Goal: Transaction & Acquisition: Obtain resource

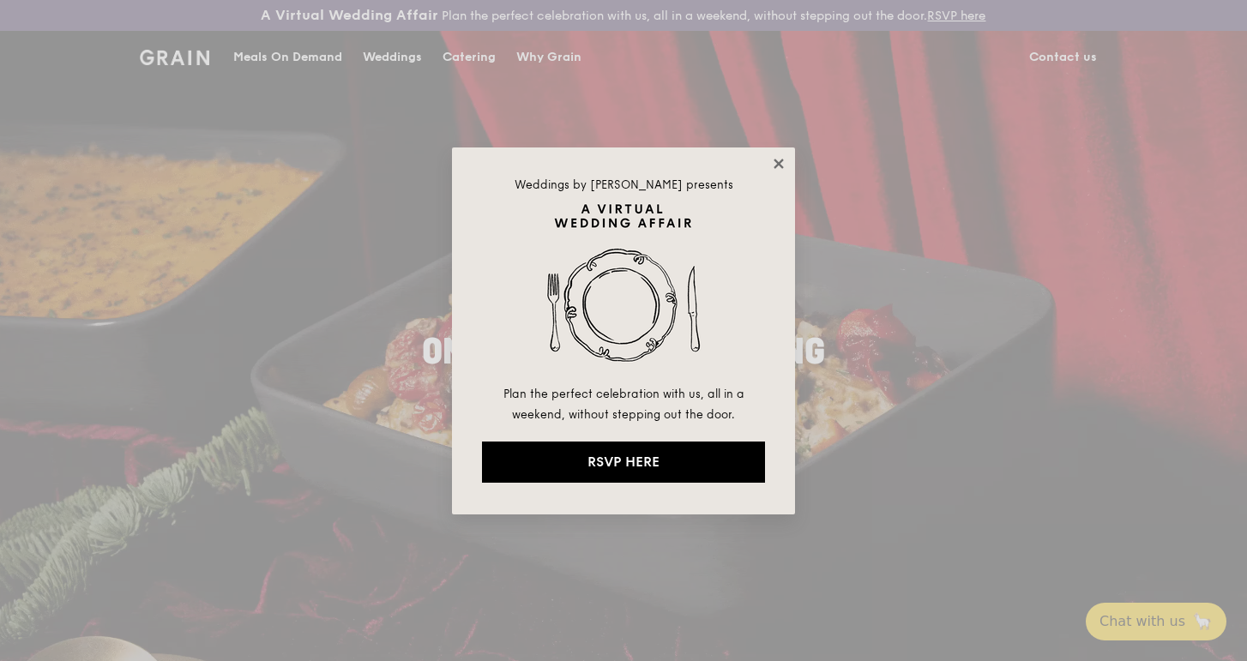
click at [776, 171] on icon at bounding box center [778, 163] width 15 height 15
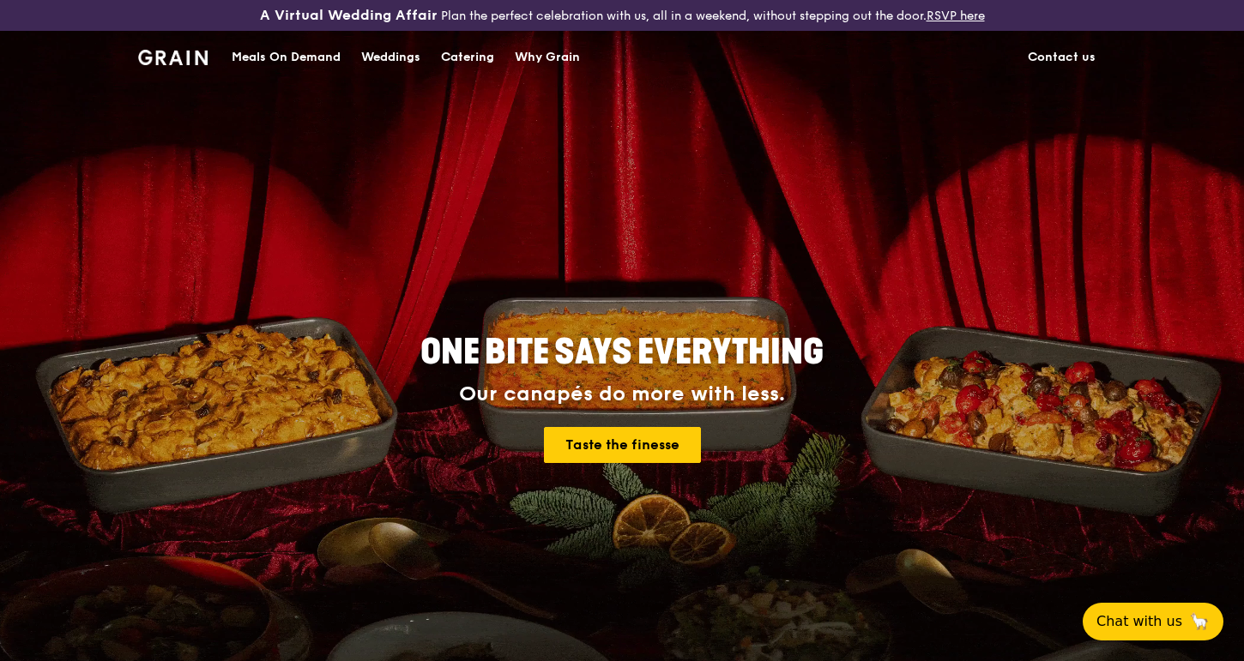
click at [461, 58] on div "Catering" at bounding box center [467, 57] width 53 height 51
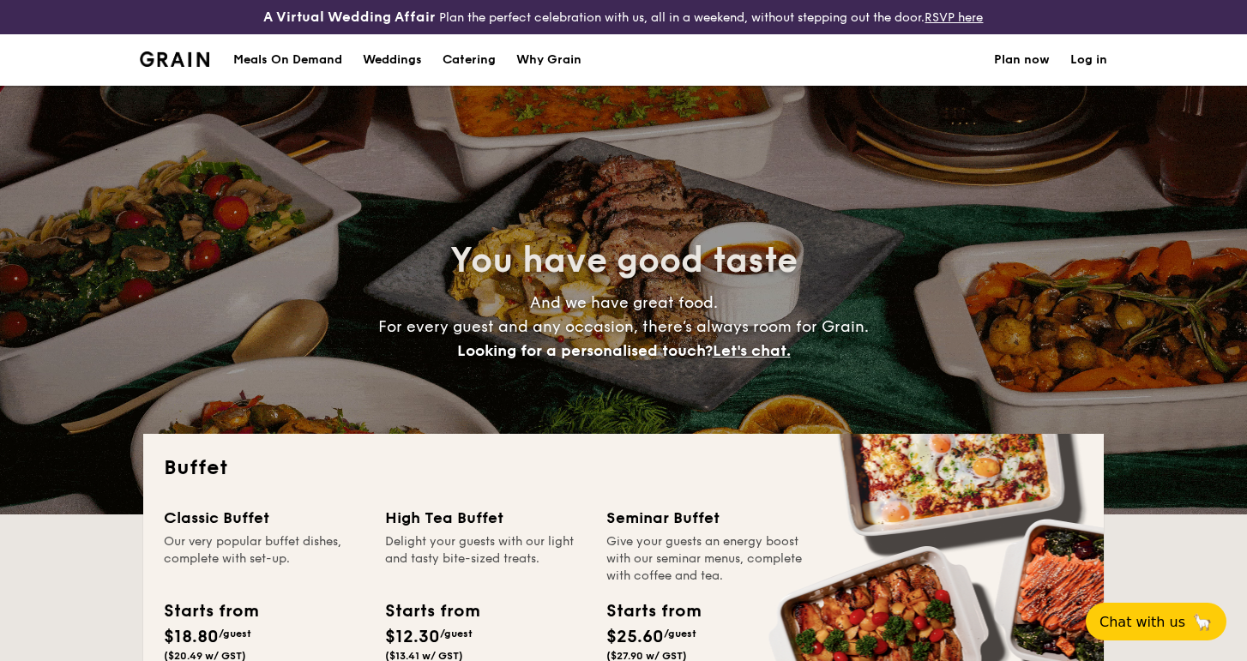
select select
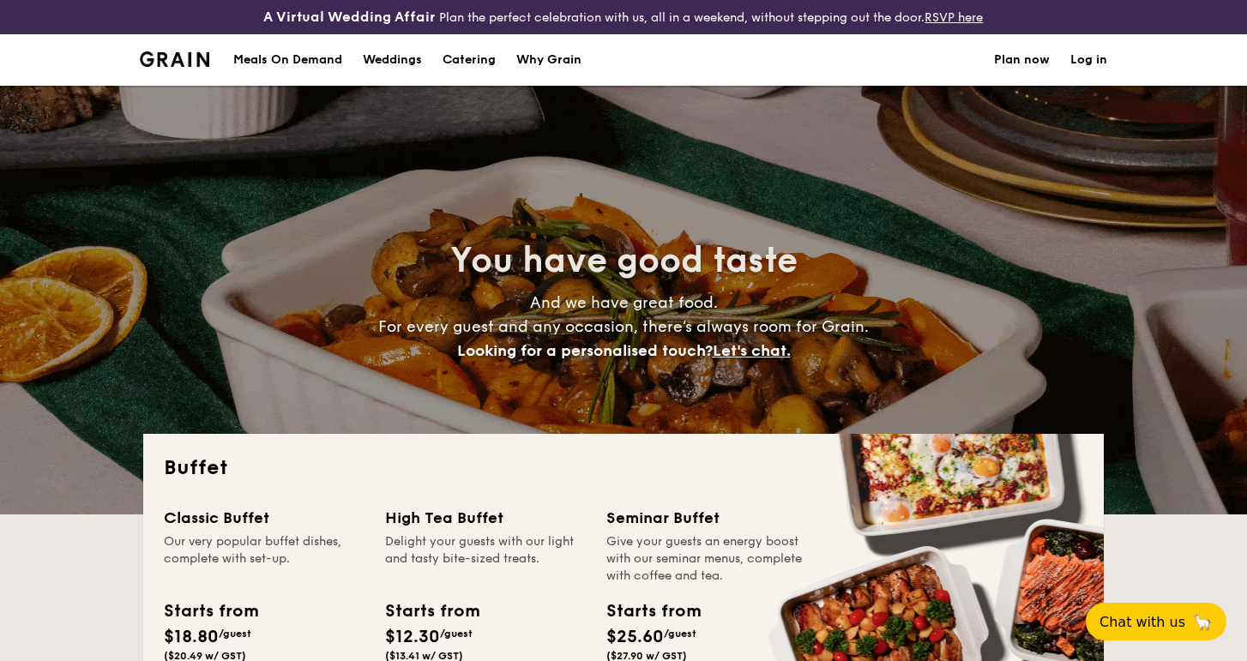
drag, startPoint x: 327, startPoint y: 57, endPoint x: 372, endPoint y: 98, distance: 60.8
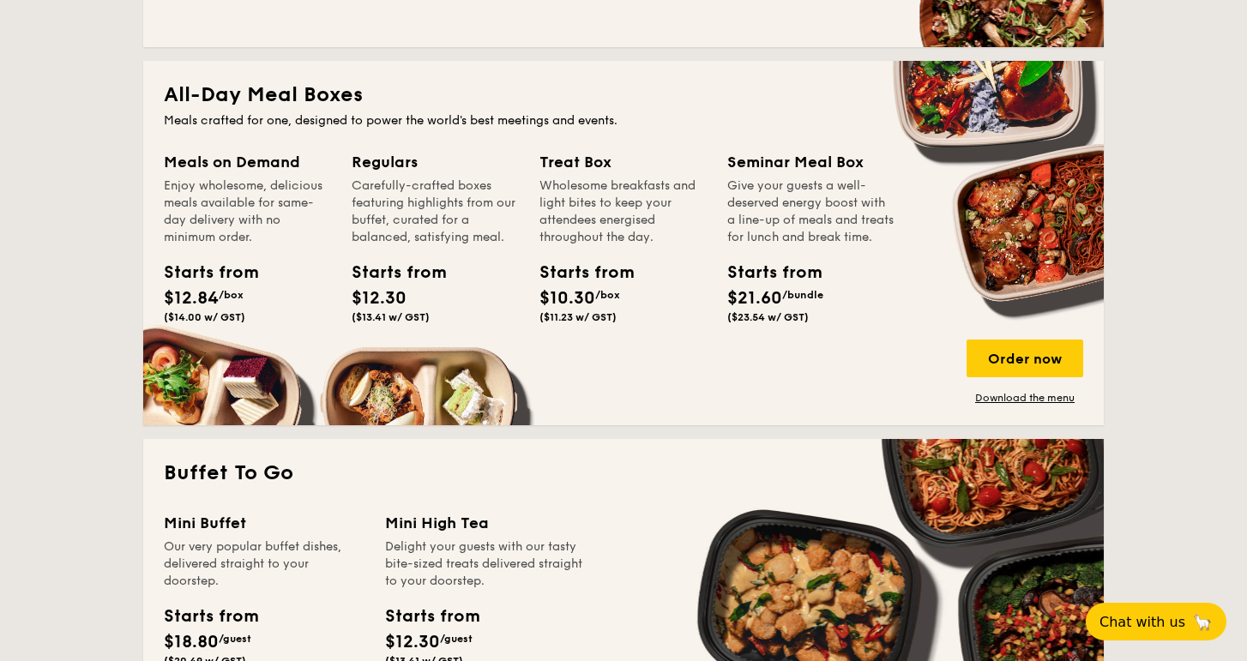
scroll to position [764, 0]
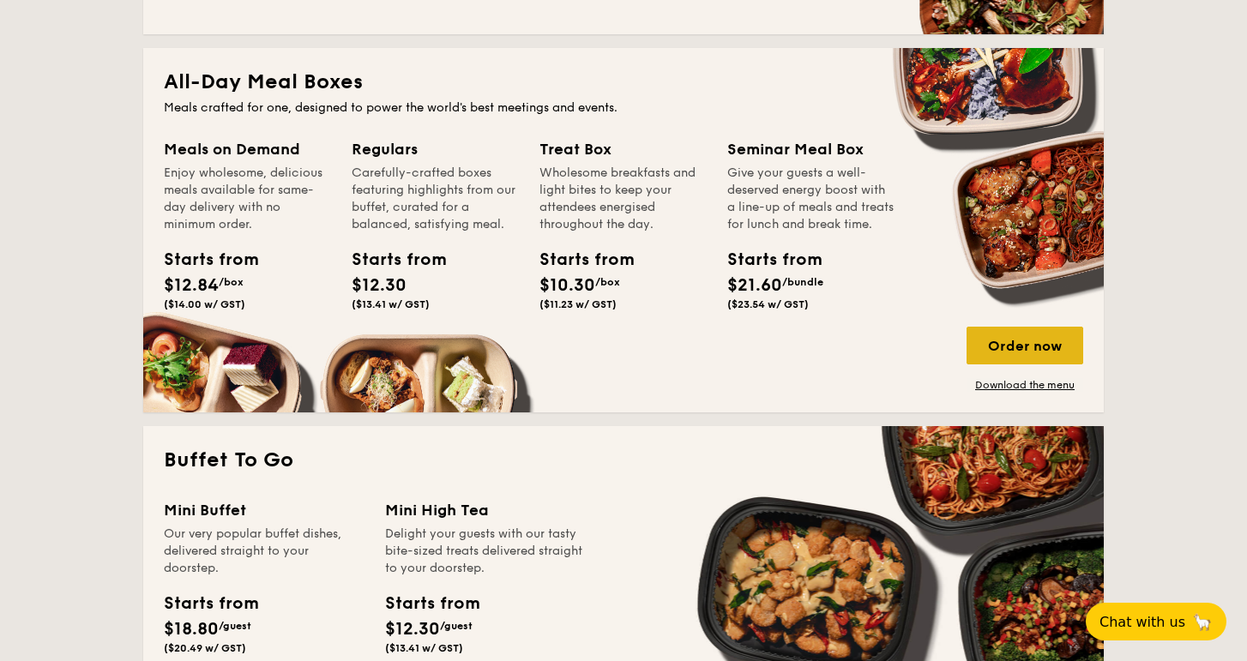
click at [998, 351] on div "Order now" at bounding box center [1025, 346] width 117 height 38
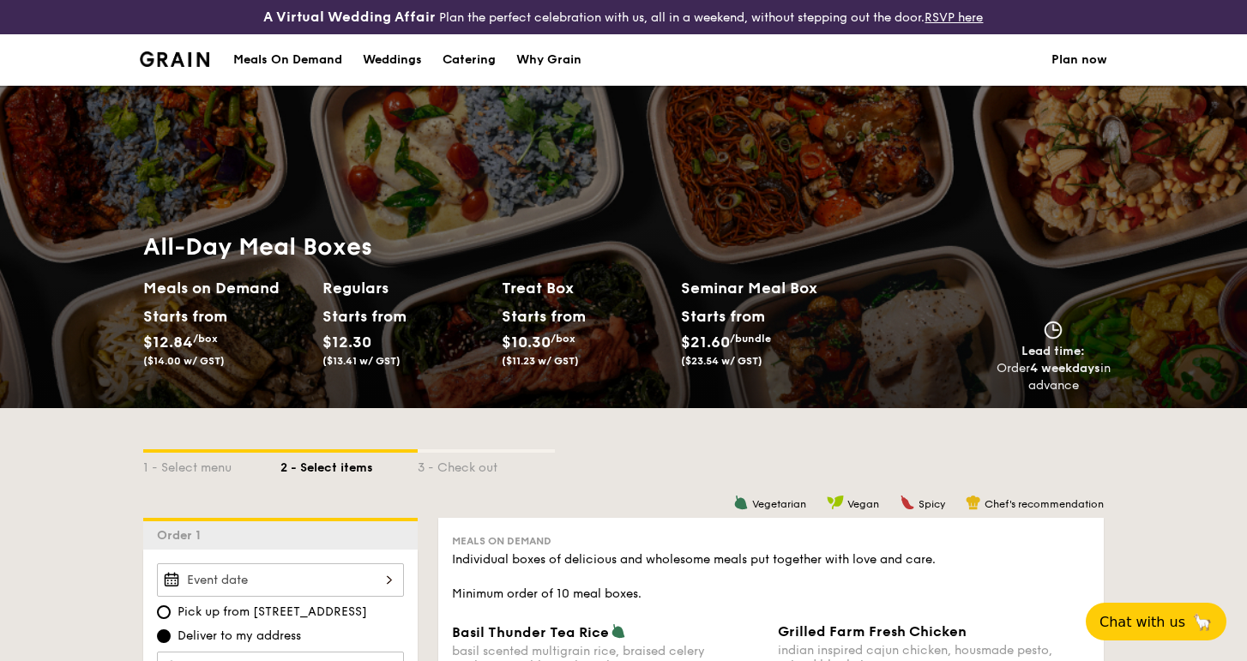
click at [275, 58] on div "Meals On Demand" at bounding box center [287, 59] width 109 height 51
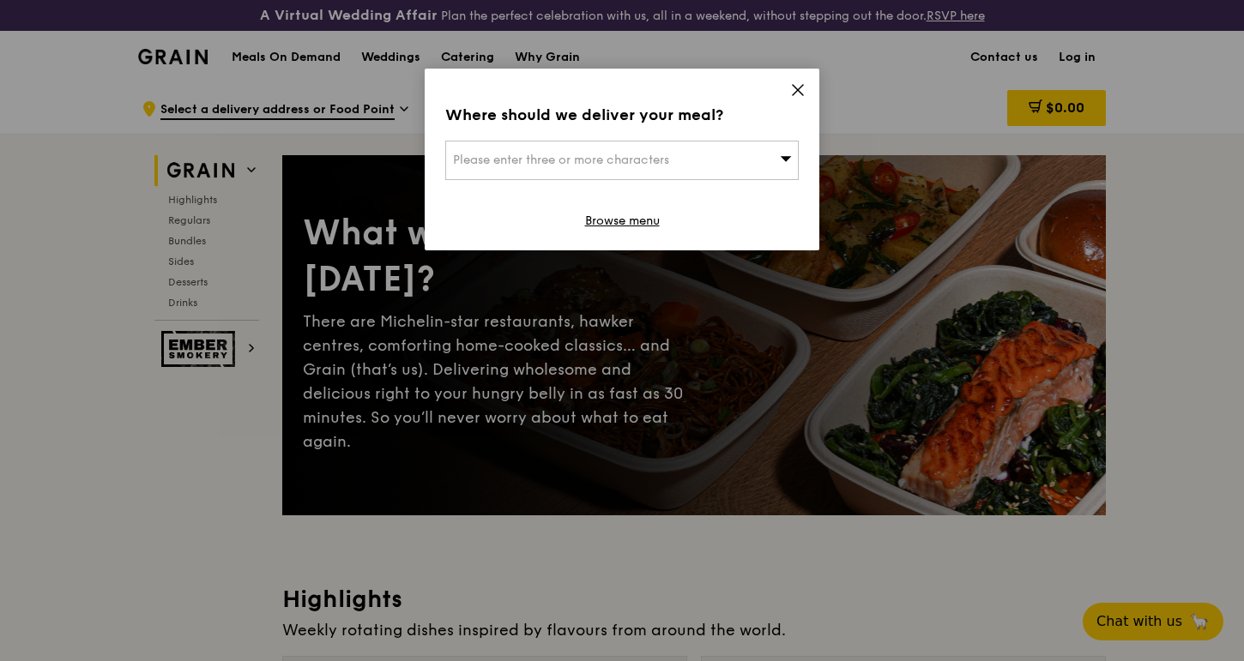
click at [760, 168] on div "Please enter three or more characters" at bounding box center [621, 160] width 353 height 39
click at [793, 90] on icon at bounding box center [797, 89] width 15 height 15
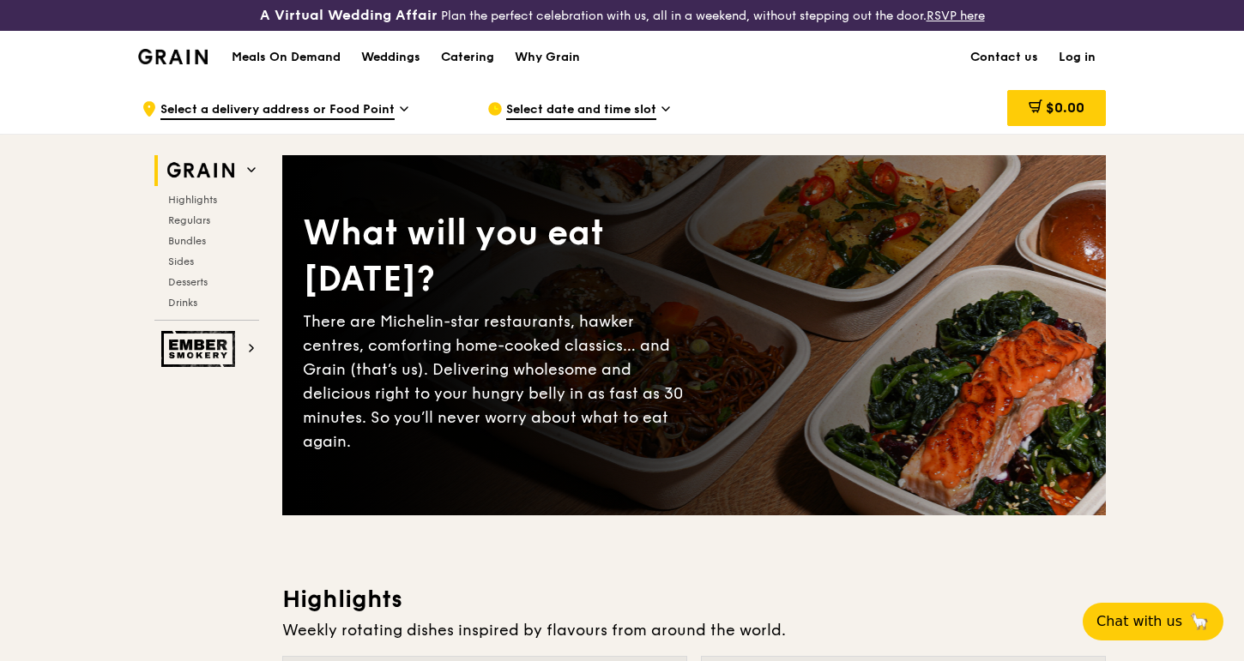
click at [549, 112] on span "Select date and time slot" at bounding box center [581, 110] width 150 height 19
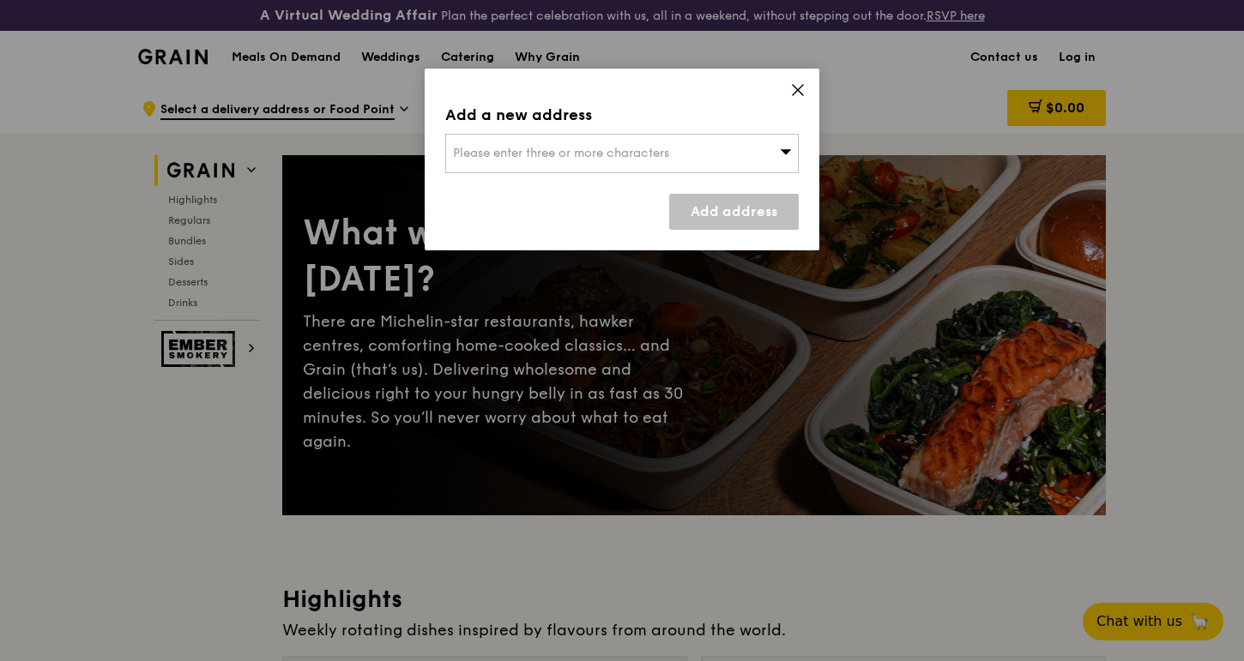
click at [557, 151] on span "Please enter three or more characters" at bounding box center [561, 153] width 216 height 15
type input "t"
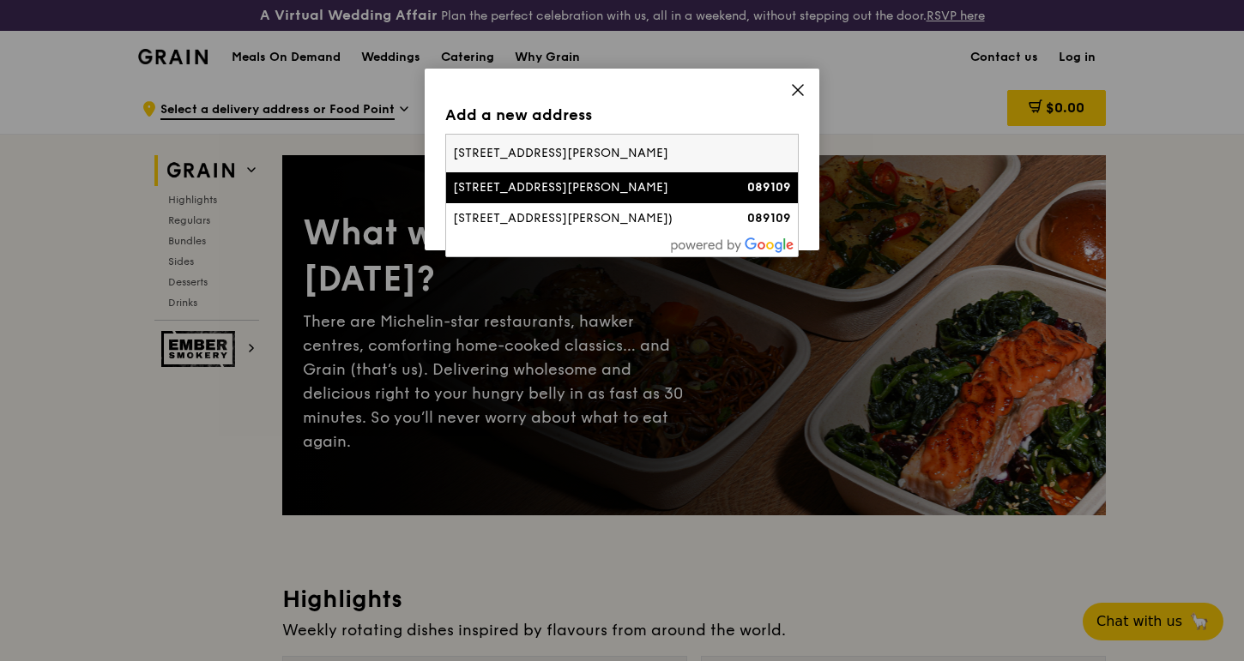
type input "[STREET_ADDRESS][PERSON_NAME]"
click at [534, 188] on div "[STREET_ADDRESS][PERSON_NAME]" at bounding box center [580, 187] width 254 height 17
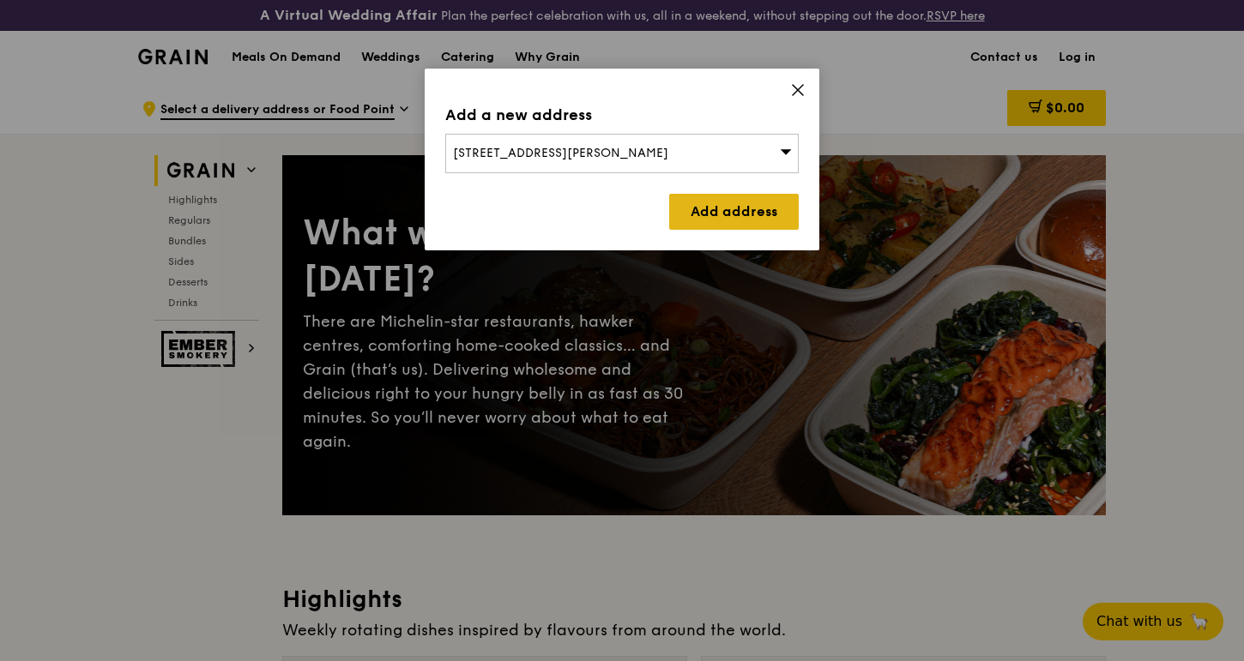
click at [749, 213] on link "Add address" at bounding box center [734, 212] width 130 height 36
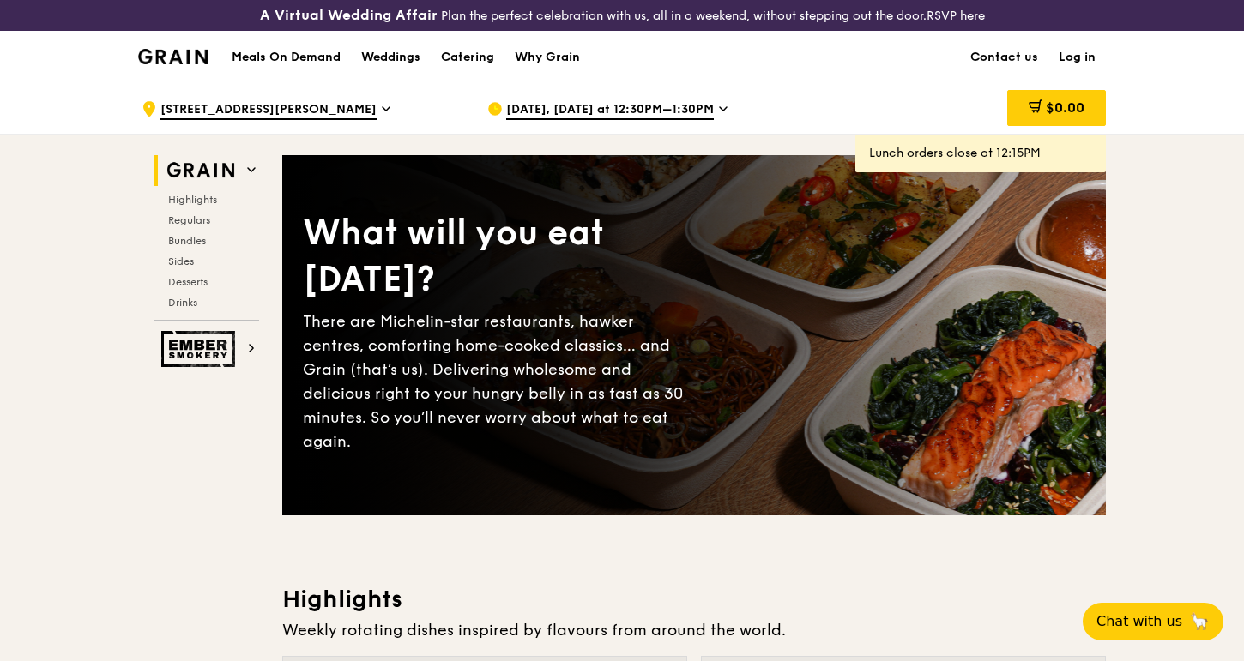
click at [702, 118] on span "[DATE], [DATE] at 12:30PM–1:30PM" at bounding box center [610, 110] width 208 height 19
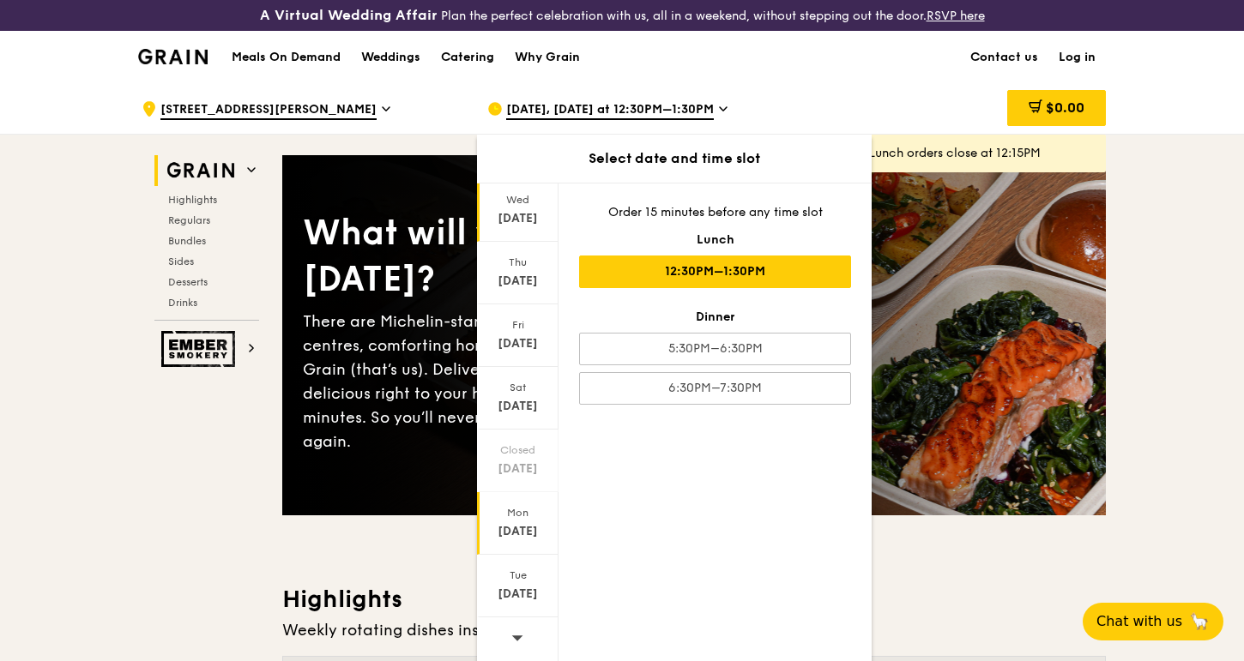
scroll to position [49, 0]
click at [516, 636] on icon at bounding box center [517, 637] width 12 height 13
click at [519, 267] on div "Thu" at bounding box center [517, 263] width 76 height 14
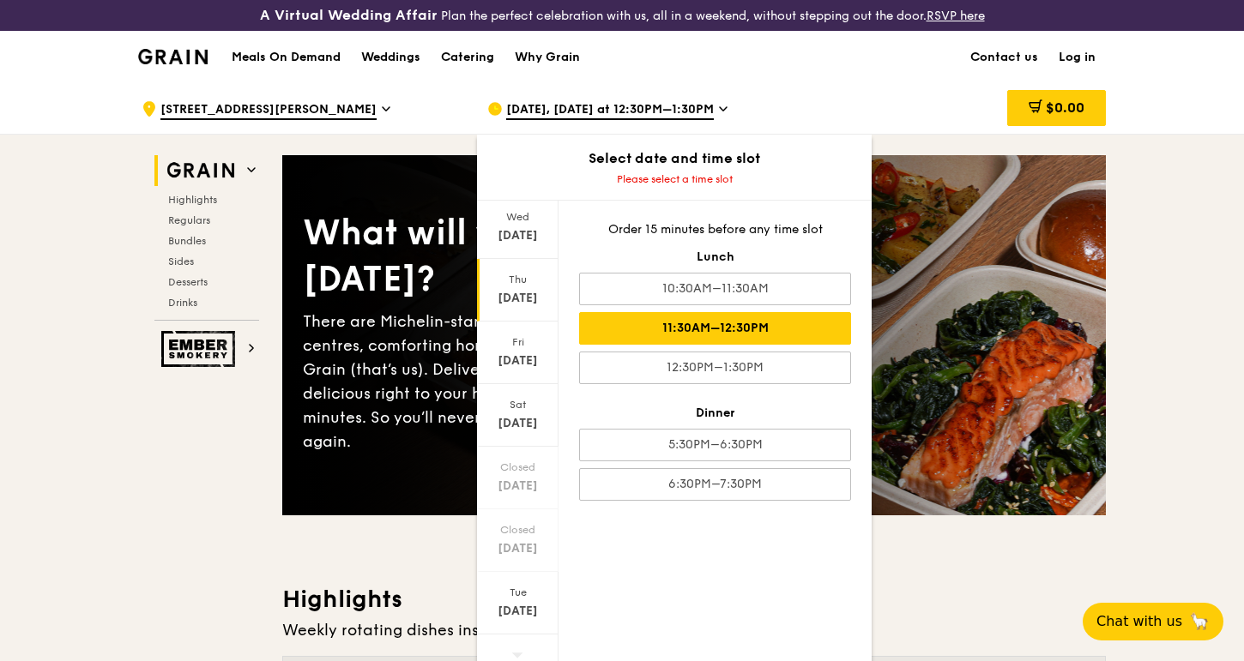
click at [720, 327] on div "11:30AM–12:30PM" at bounding box center [715, 328] width 272 height 33
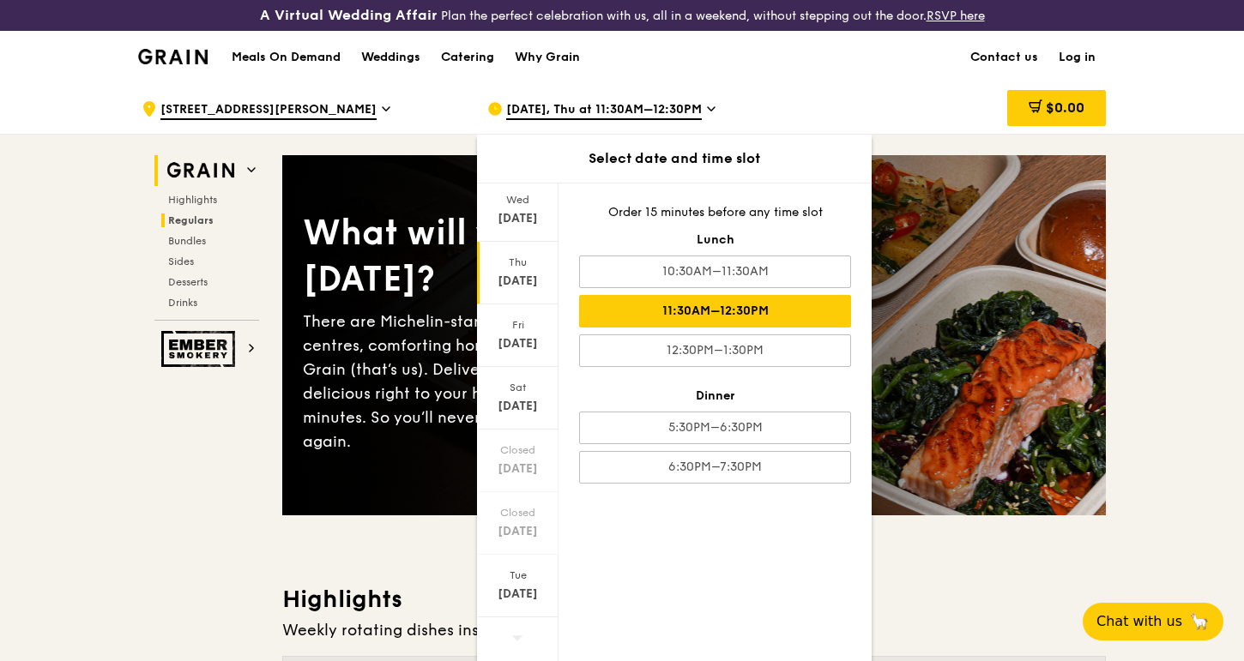
click at [190, 218] on span "Regulars" at bounding box center [190, 220] width 45 height 12
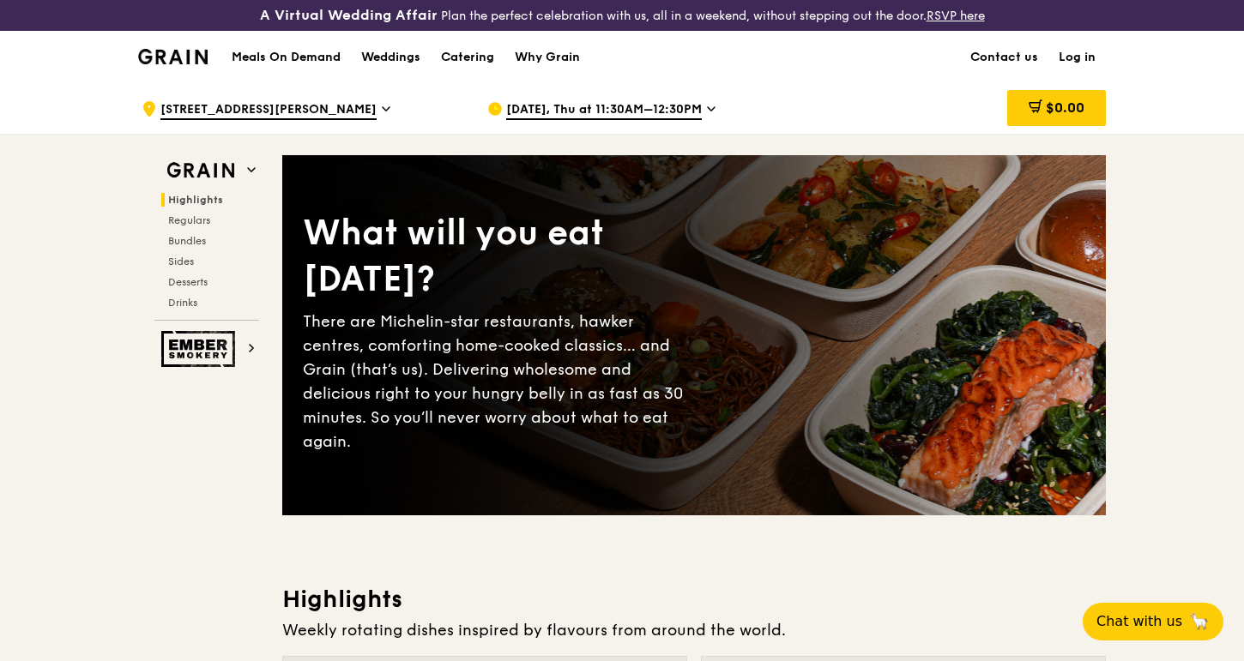
scroll to position [0, 0]
click at [450, 60] on div "Catering" at bounding box center [467, 57] width 53 height 51
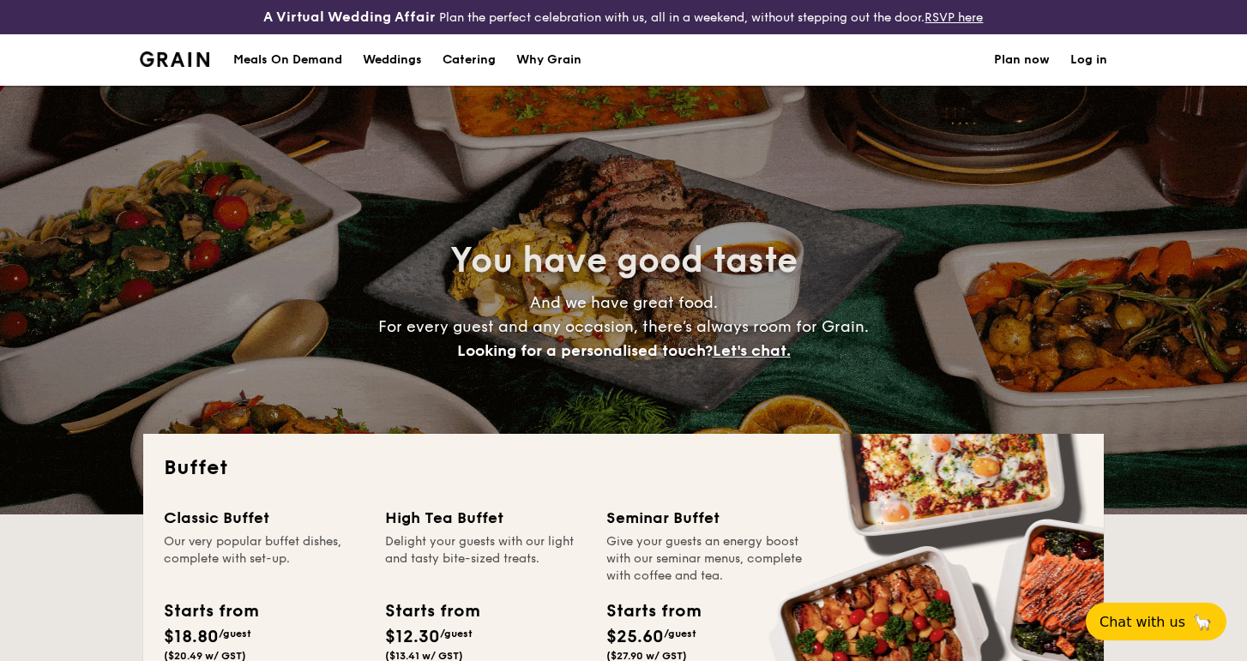
select select
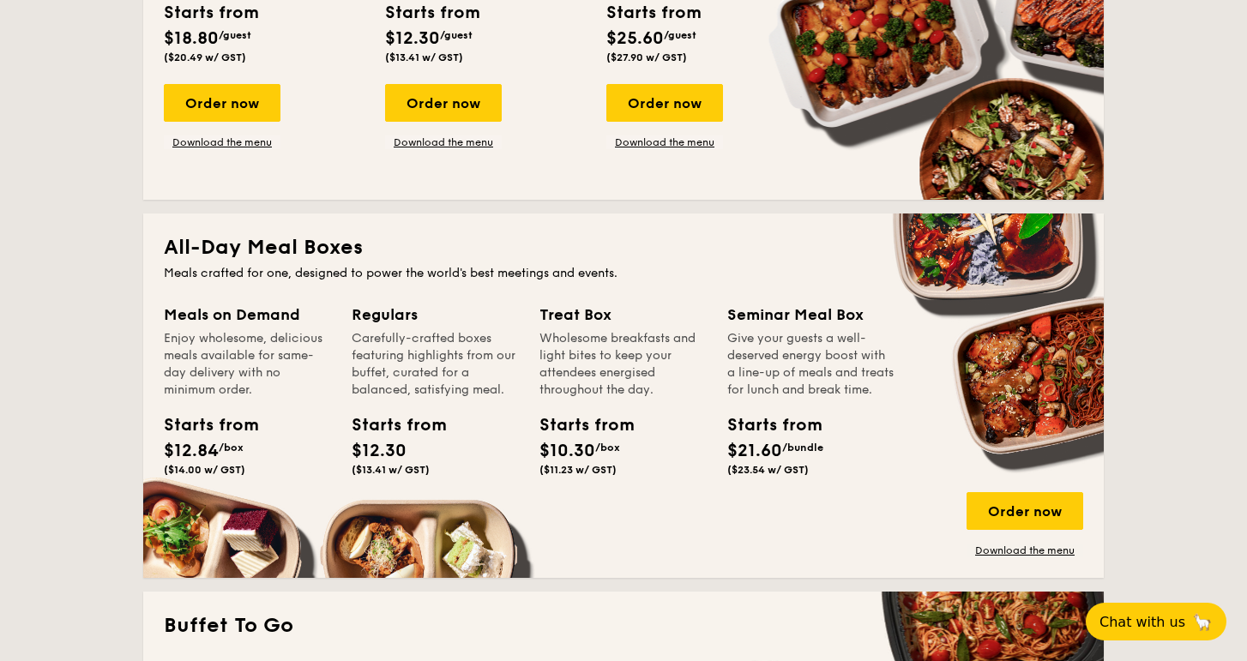
scroll to position [600, 0]
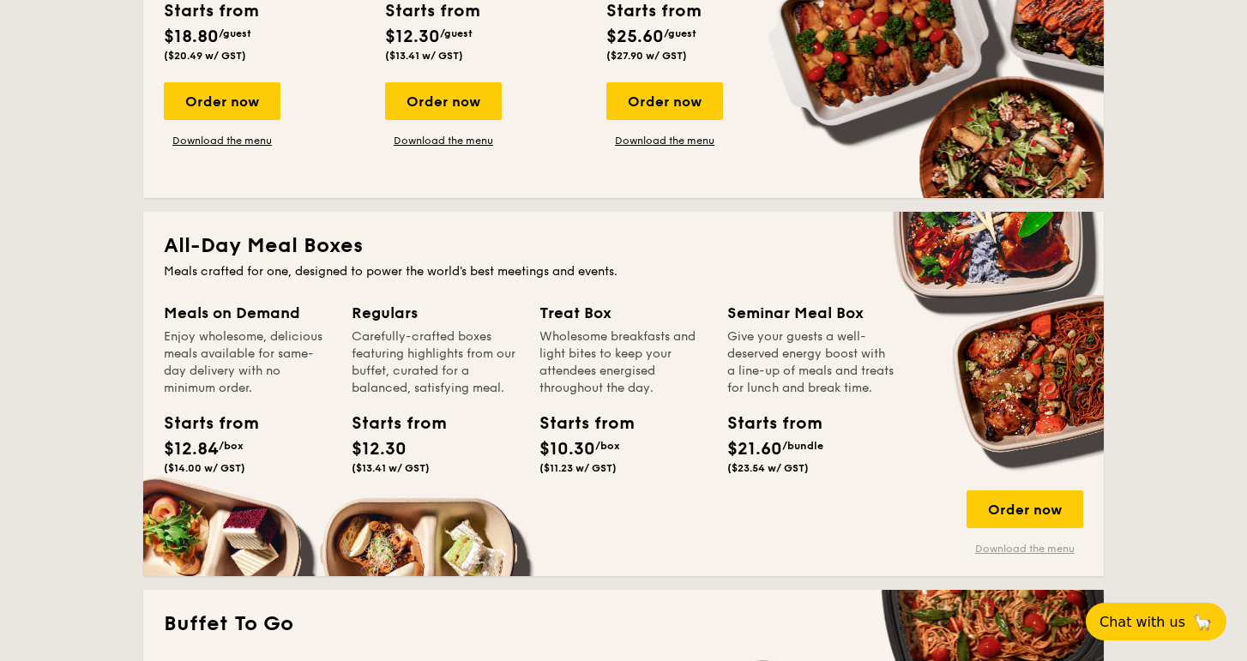
click at [1003, 544] on link "Download the menu" at bounding box center [1025, 549] width 117 height 14
